Goal: Navigation & Orientation: Find specific page/section

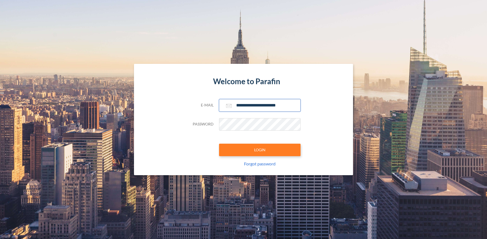
type input "**********"
click at [260, 150] on button "LOGIN" at bounding box center [260, 150] width 82 height 13
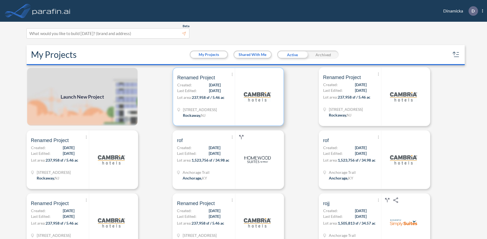
scroll to position [1, 0]
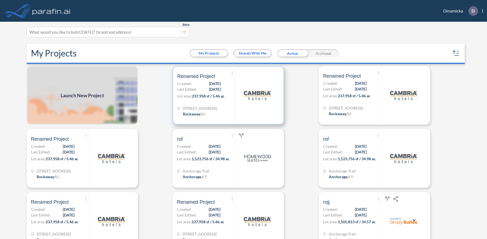
click at [228, 95] on p "Lot area: 237,958 sf / 5.46 ac" at bounding box center [206, 97] width 58 height 8
